Goal: Task Accomplishment & Management: Use online tool/utility

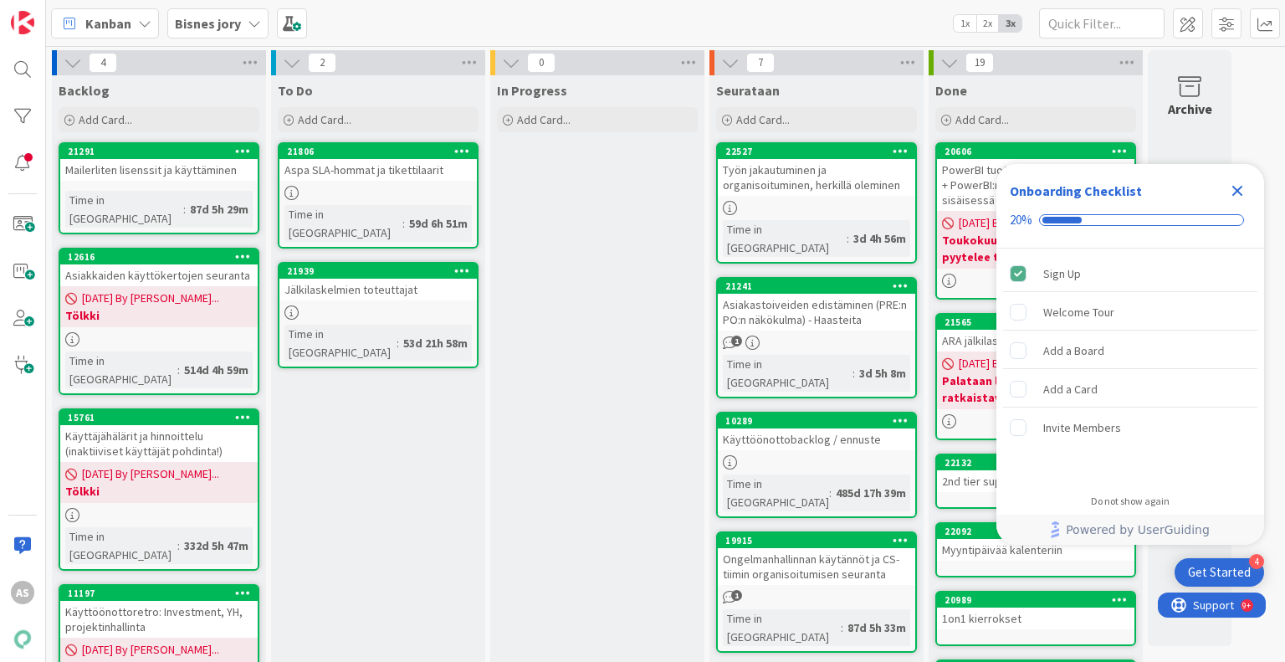
click at [1228, 187] on icon "Close Checklist" at bounding box center [1237, 191] width 20 height 20
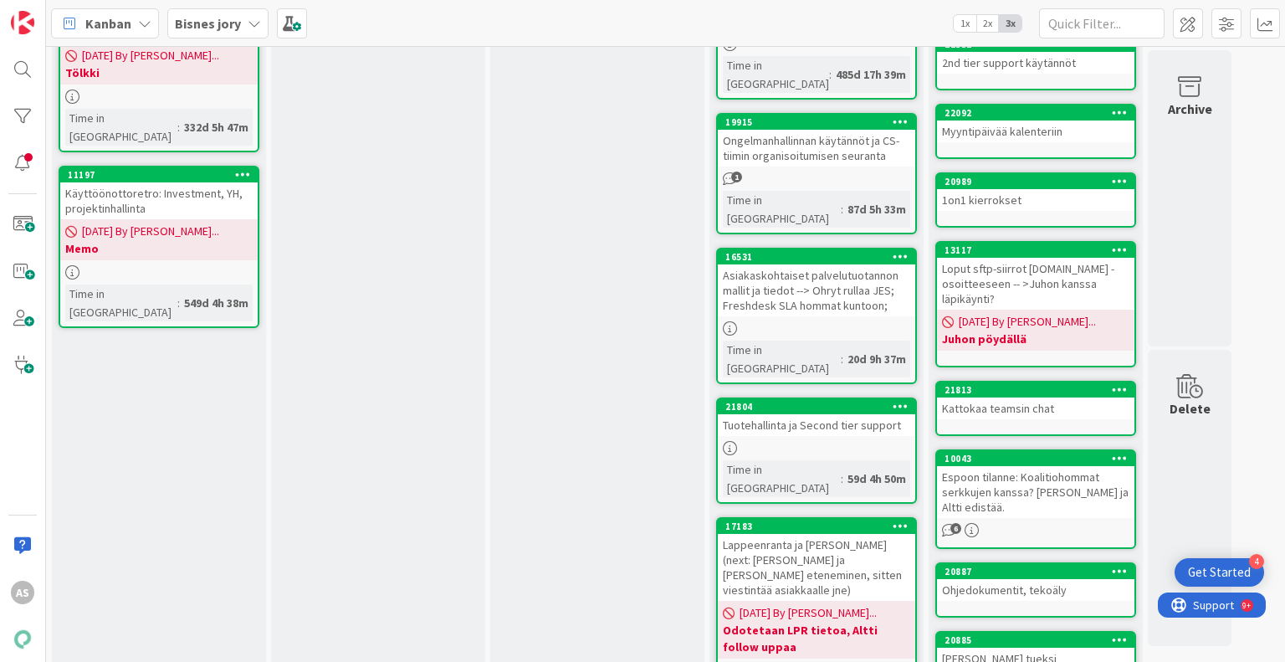
scroll to position [167, 0]
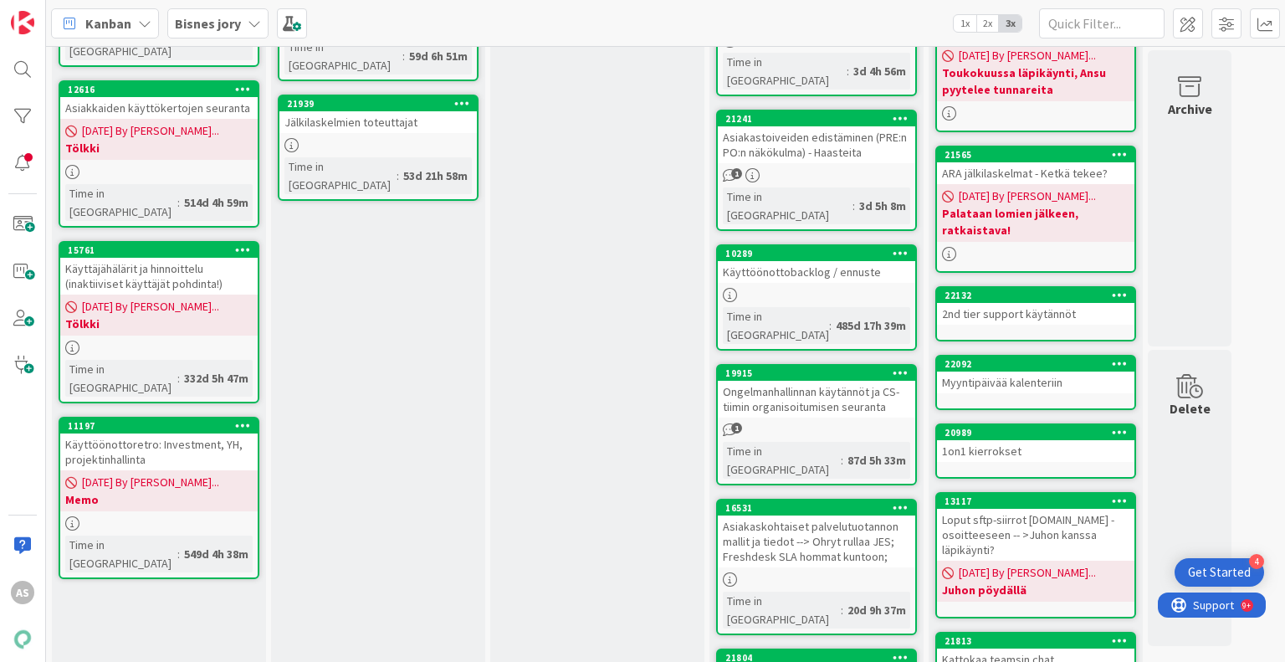
click at [93, 491] on b "Memo" at bounding box center [158, 499] width 187 height 17
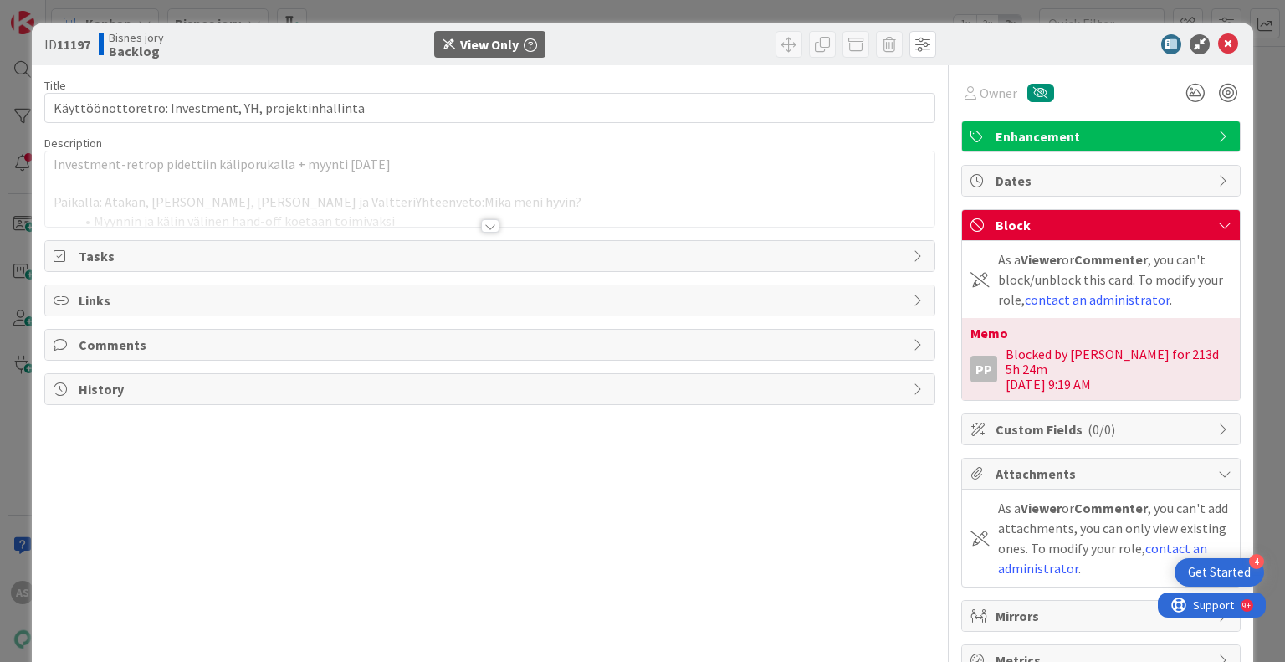
click at [1218, 218] on icon at bounding box center [1224, 224] width 13 height 13
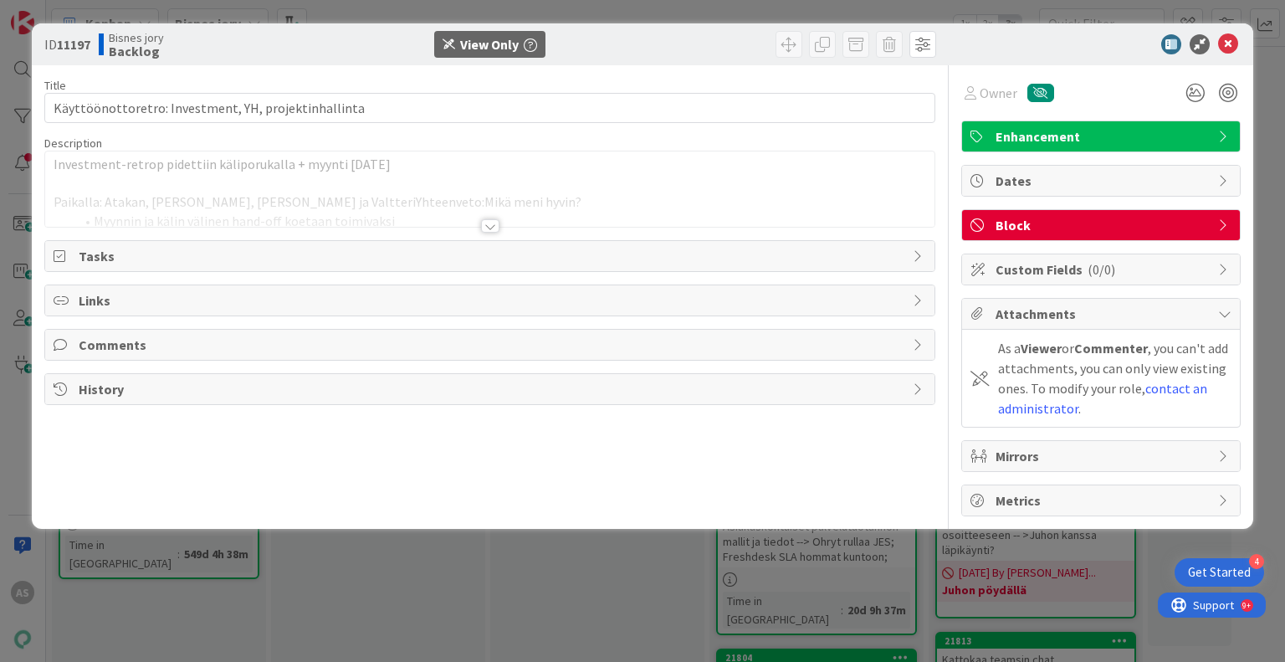
click at [1215, 217] on div "Block" at bounding box center [1101, 225] width 278 height 30
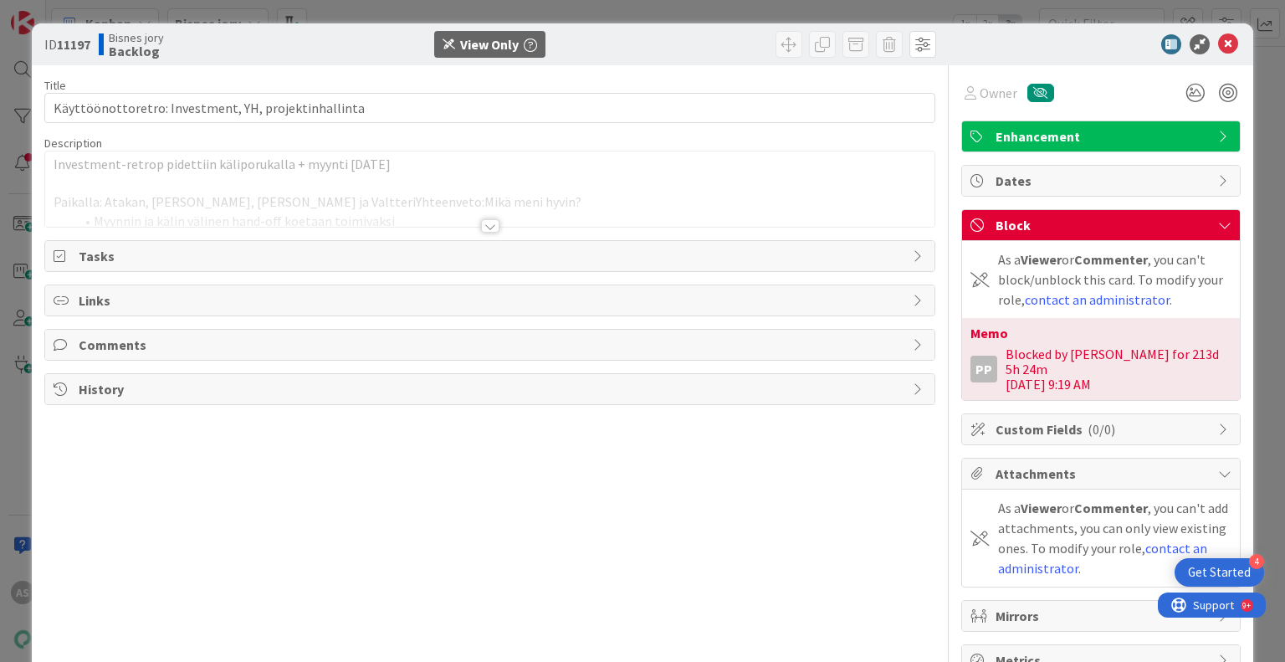
click at [486, 224] on div at bounding box center [490, 225] width 18 height 13
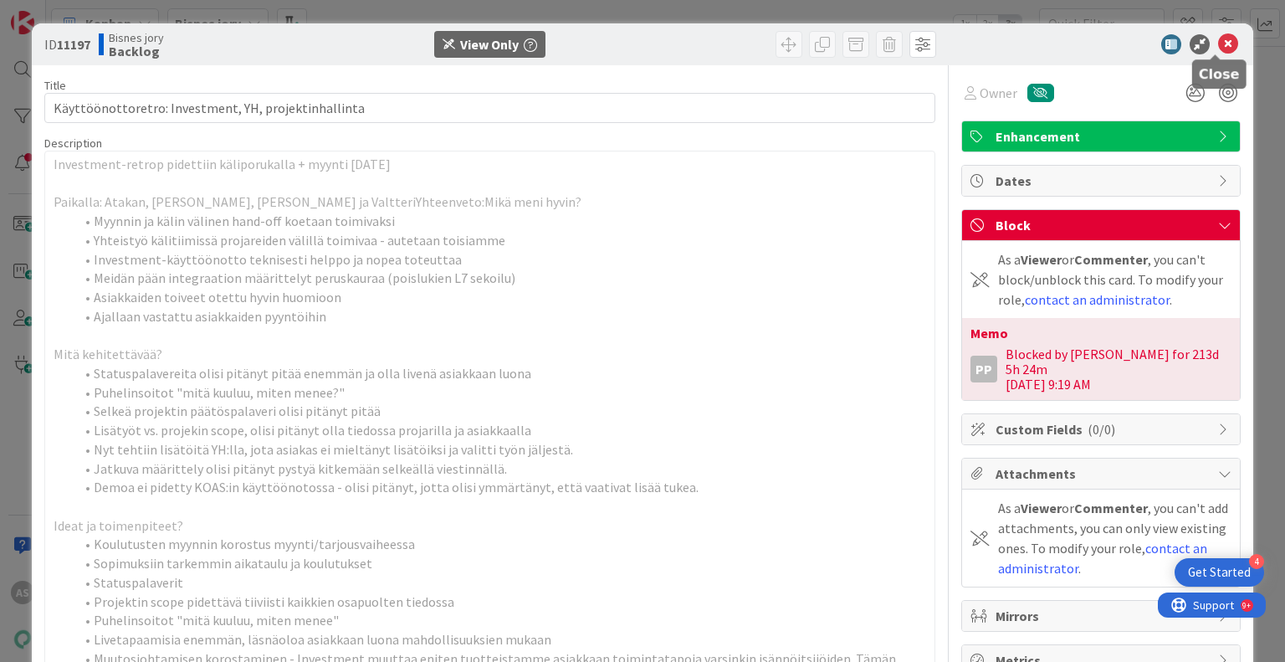
click at [1218, 43] on icon at bounding box center [1228, 44] width 20 height 20
